Goal: Navigation & Orientation: Find specific page/section

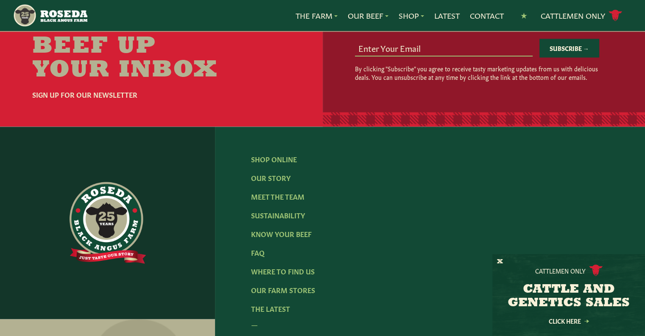
scroll to position [1273, 0]
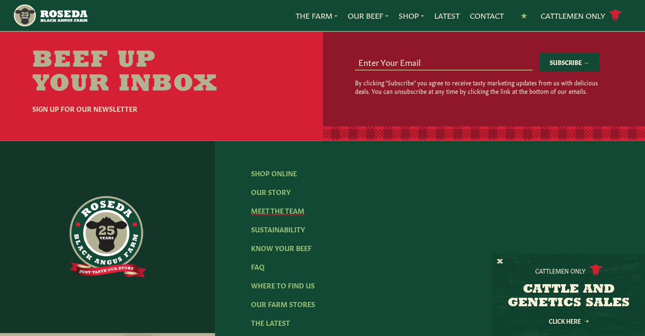
click at [273, 205] on link "Meet The Team" at bounding box center [277, 209] width 53 height 9
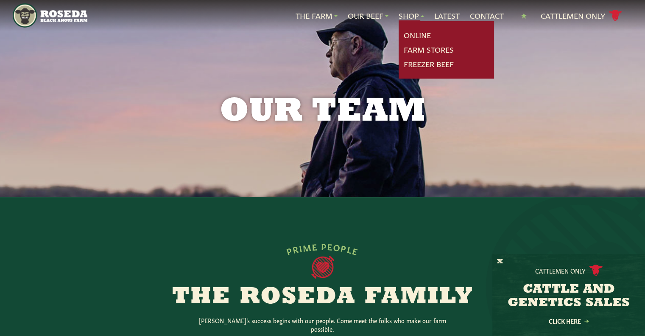
click at [412, 33] on link "Online" at bounding box center [417, 35] width 27 height 11
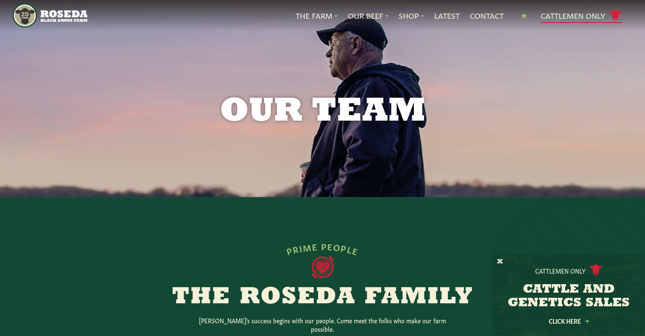
click at [567, 12] on link "Cattlemen Only cattle icon copy Created with Sketch." at bounding box center [581, 15] width 81 height 15
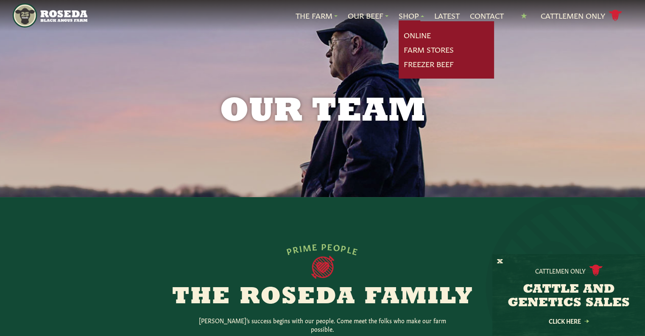
click at [413, 48] on link "Farm Stores" at bounding box center [429, 49] width 50 height 11
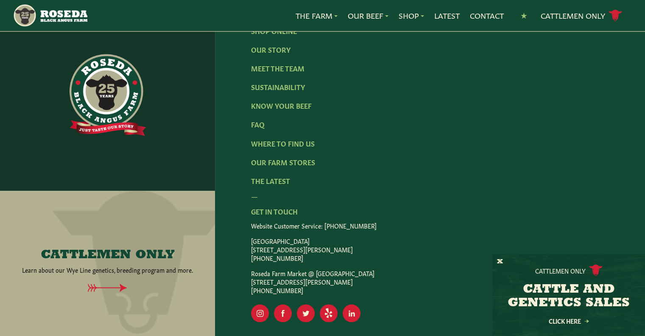
scroll to position [1443, 0]
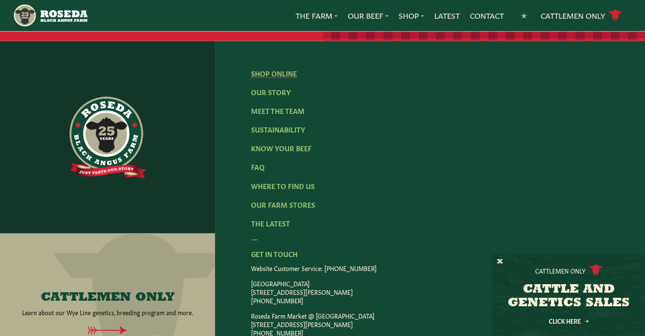
click at [276, 78] on link "Shop Online" at bounding box center [274, 72] width 46 height 9
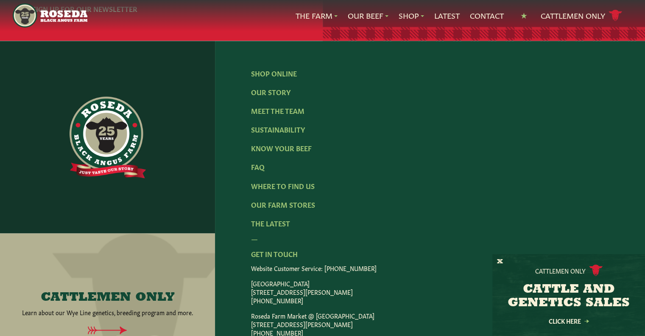
scroll to position [1449, 0]
